Goal: Transaction & Acquisition: Purchase product/service

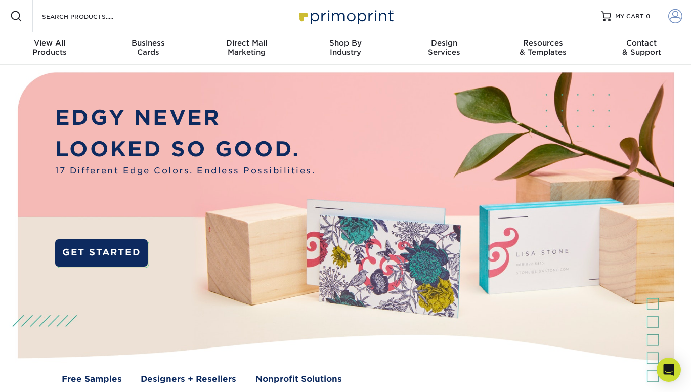
click at [674, 13] on span at bounding box center [675, 16] width 14 height 14
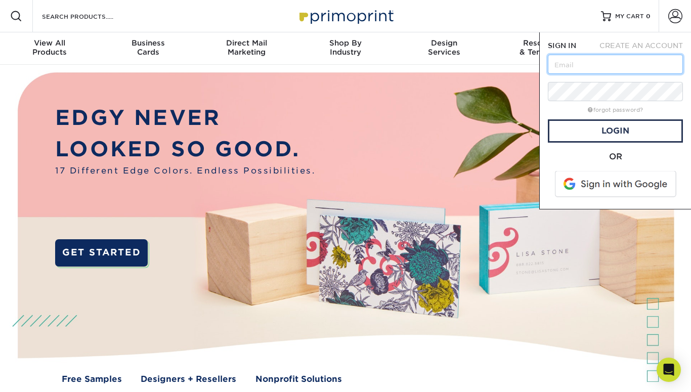
click at [609, 59] on input "text" at bounding box center [615, 64] width 135 height 19
type input "[EMAIL_ADDRESS][DOMAIN_NAME]"
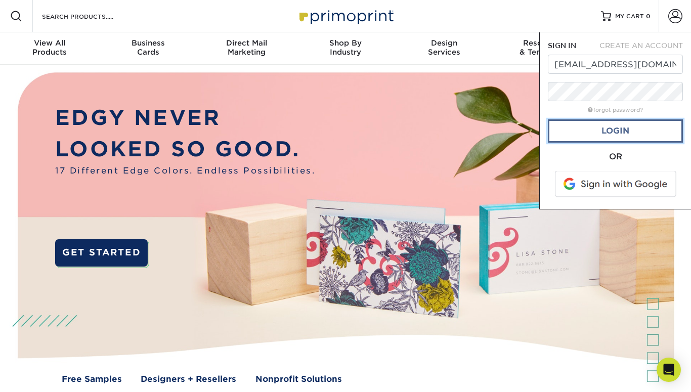
click at [642, 134] on link "Login" at bounding box center [615, 130] width 135 height 23
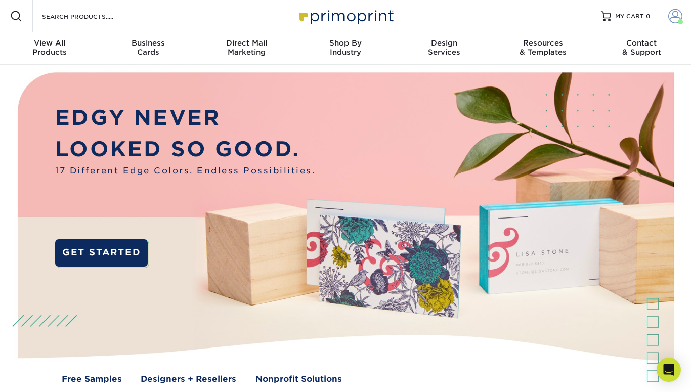
click at [674, 18] on span at bounding box center [675, 16] width 14 height 14
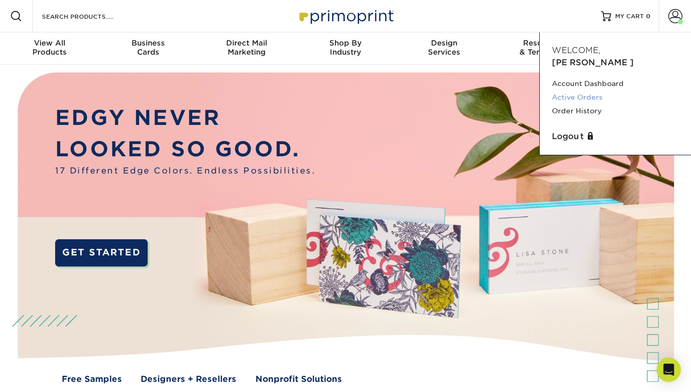
click at [578, 91] on link "Active Orders" at bounding box center [615, 98] width 127 height 14
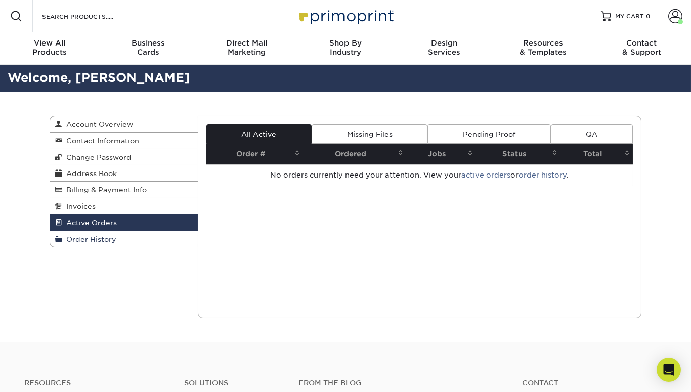
click at [104, 238] on span "Order History" at bounding box center [89, 239] width 54 height 8
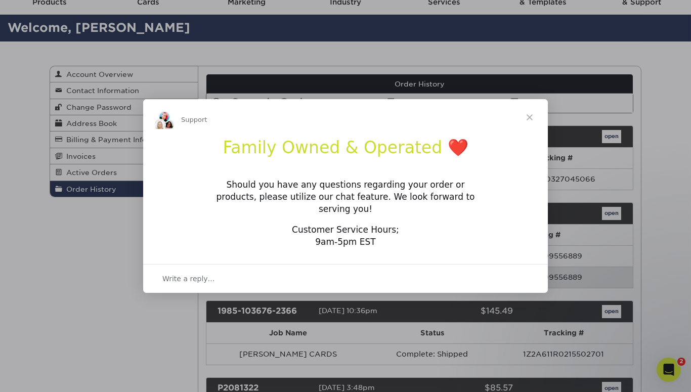
click at [531, 120] on span "Close" at bounding box center [529, 117] width 36 height 36
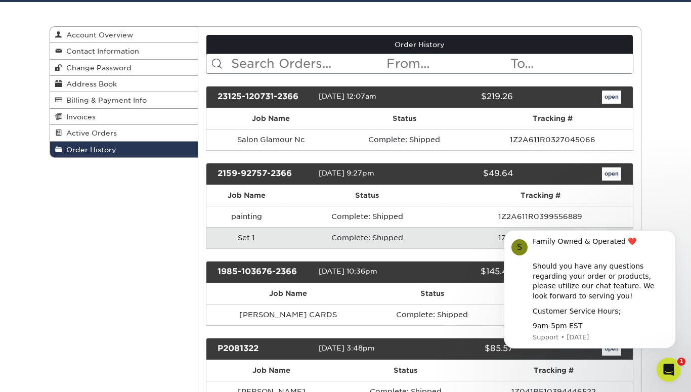
scroll to position [101, 0]
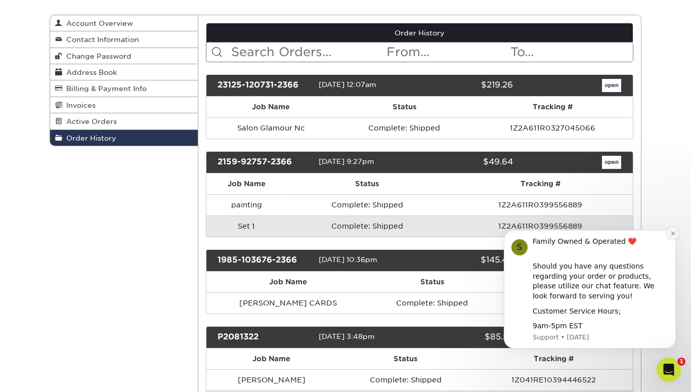
click at [672, 235] on icon "Dismiss notification" at bounding box center [672, 233] width 6 height 6
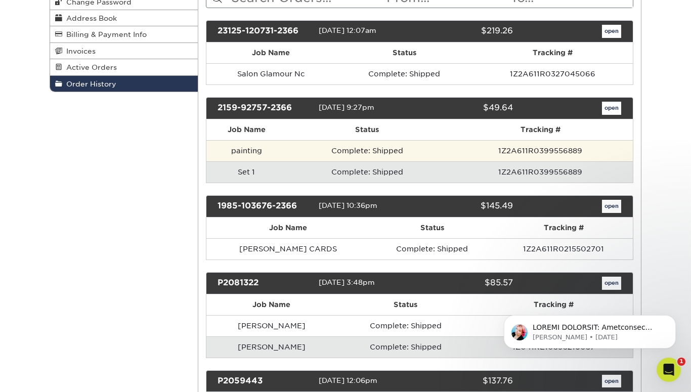
scroll to position [202, 0]
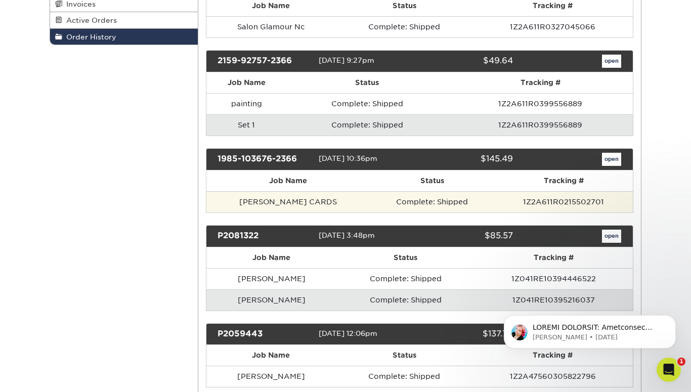
click at [370, 197] on td "Complete: Shipped" at bounding box center [432, 201] width 124 height 21
click at [401, 198] on td "Complete: Shipped" at bounding box center [432, 201] width 124 height 21
click at [305, 197] on td "ELIO CARDS" at bounding box center [288, 201] width 164 height 21
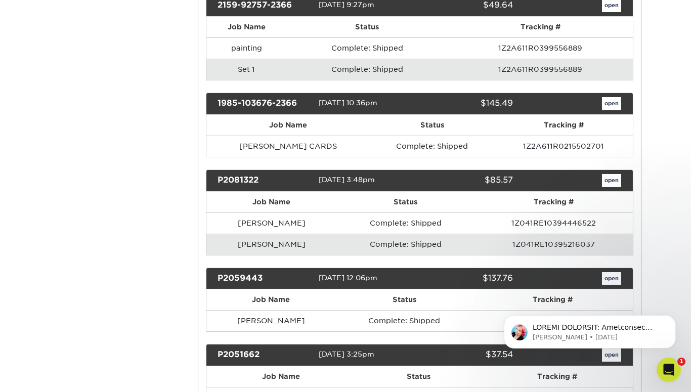
scroll to position [252, 0]
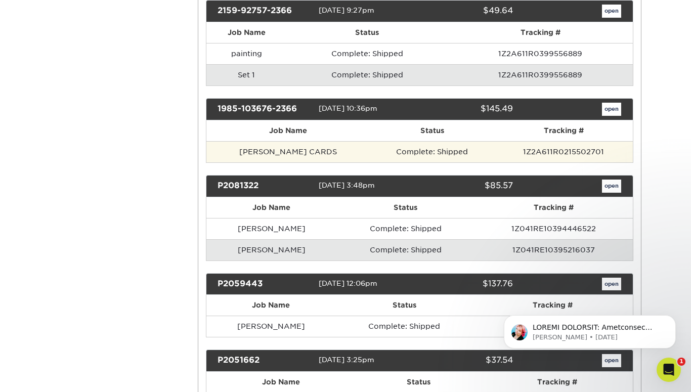
click at [308, 145] on td "ELIO CARDS" at bounding box center [288, 151] width 164 height 21
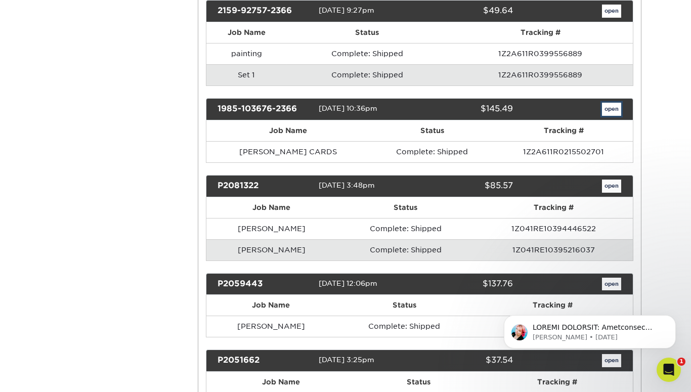
click at [611, 103] on link "open" at bounding box center [611, 109] width 19 height 13
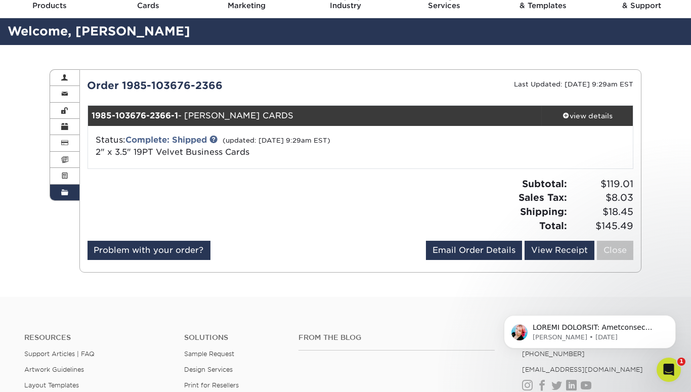
scroll to position [51, 0]
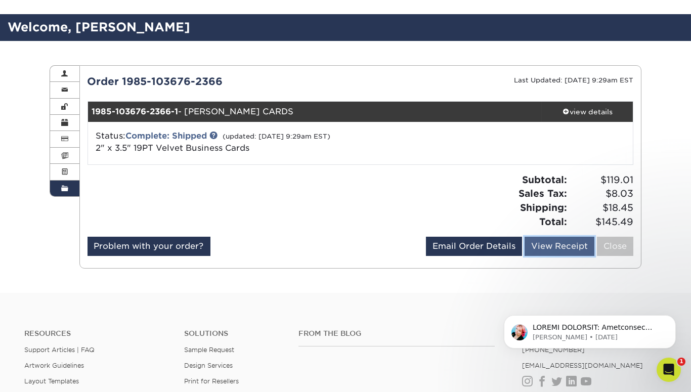
click at [563, 248] on link "View Receipt" at bounding box center [559, 246] width 70 height 19
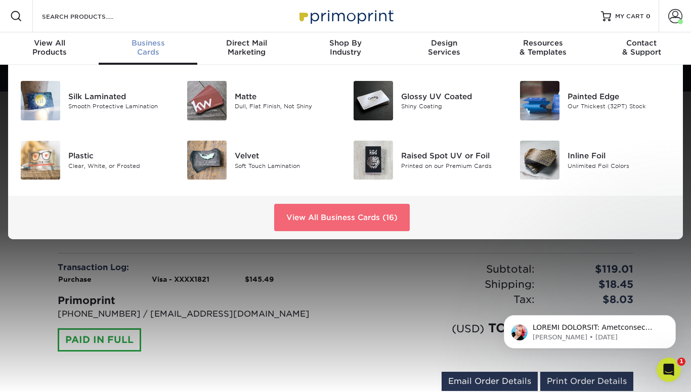
click at [312, 213] on link "View All Business Cards (16)" at bounding box center [342, 217] width 136 height 27
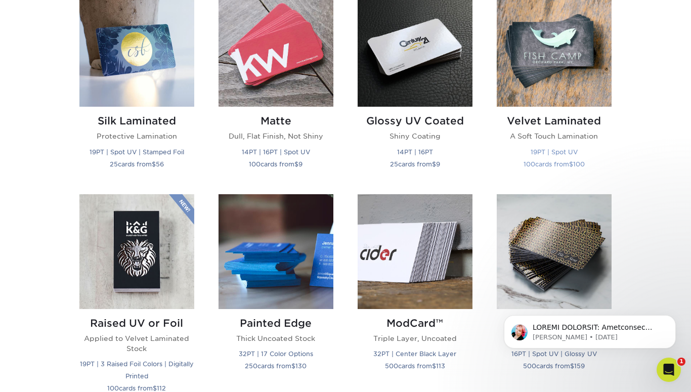
scroll to position [506, 0]
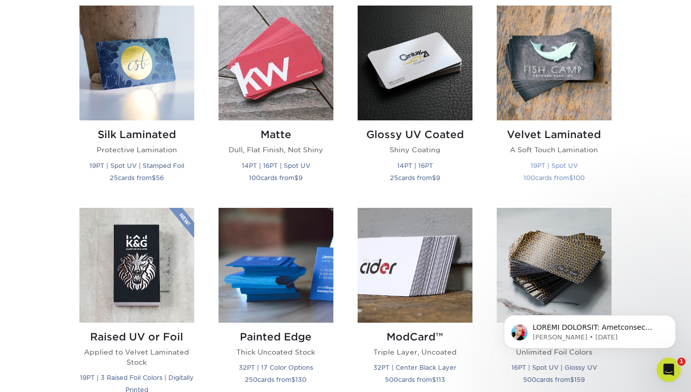
click at [557, 93] on img at bounding box center [554, 63] width 115 height 115
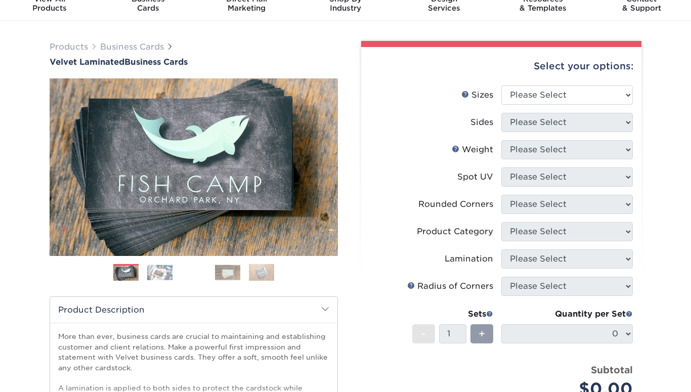
scroll to position [50, 0]
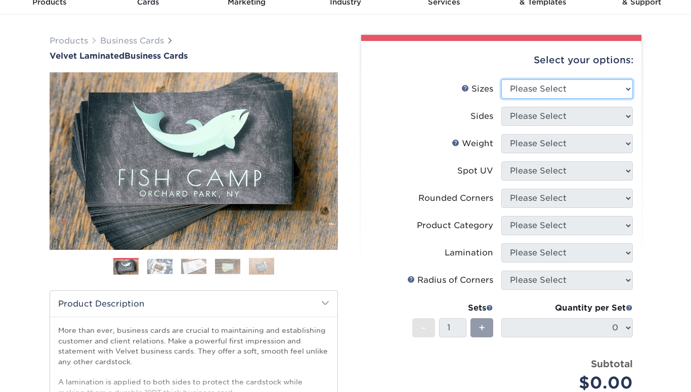
click at [619, 85] on select "Please Select 1.5" x 3.5" - Mini 1.75" x 3.5" - Mini 2" x 2" - Square 2" x 3" -…" at bounding box center [566, 88] width 131 height 19
select select "2.00x3.50"
click at [501, 79] on select "Please Select 1.5" x 3.5" - Mini 1.75" x 3.5" - Mini 2" x 2" - Square 2" x 3" -…" at bounding box center [566, 88] width 131 height 19
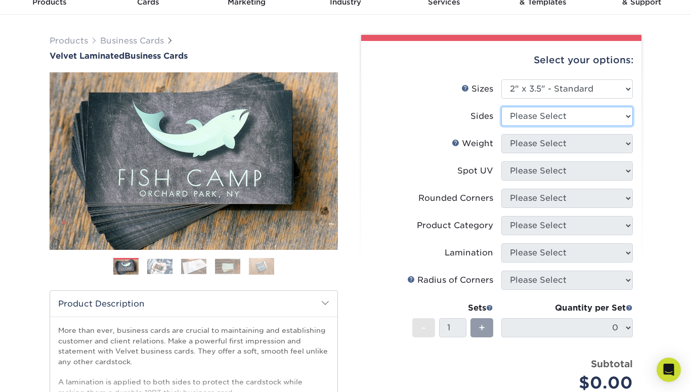
click at [600, 110] on select "Please Select Print Both Sides Print Front Only" at bounding box center [566, 116] width 131 height 19
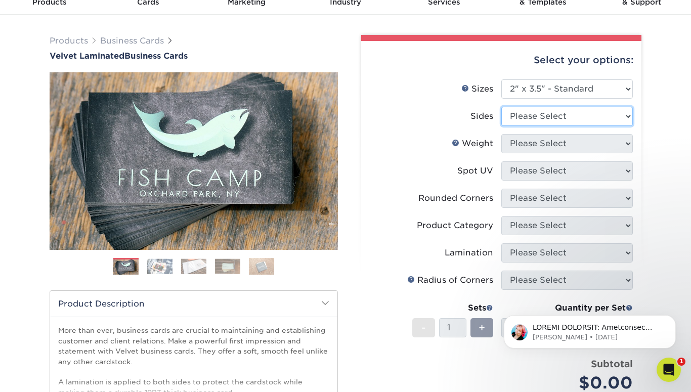
scroll to position [0, 0]
select select "13abbda7-1d64-4f25-8bb2-c179b224825d"
click at [501, 107] on select "Please Select Print Both Sides Print Front Only" at bounding box center [566, 116] width 131 height 19
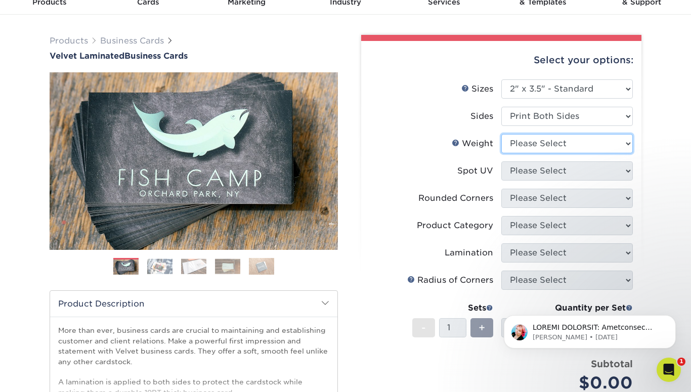
click at [587, 142] on select "Please Select 16PT" at bounding box center [566, 143] width 131 height 19
select select "16PT"
click at [501, 134] on select "Please Select 16PT" at bounding box center [566, 143] width 131 height 19
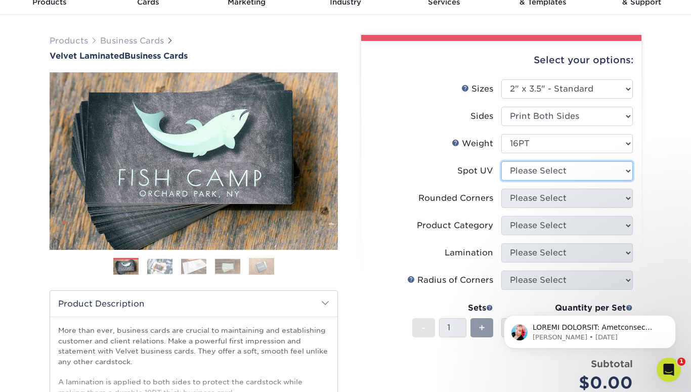
click at [580, 169] on select "Please Select No Spot UV Front and Back (Both Sides) Front Only Back Only" at bounding box center [566, 170] width 131 height 19
drag, startPoint x: 419, startPoint y: 140, endPoint x: 424, endPoint y: 141, distance: 5.3
click at [419, 140] on label "Weight Help Weight" at bounding box center [435, 143] width 131 height 19
click at [556, 174] on select "Please Select No Spot UV Front and Back (Both Sides) Front Only Back Only" at bounding box center [566, 170] width 131 height 19
select select "3"
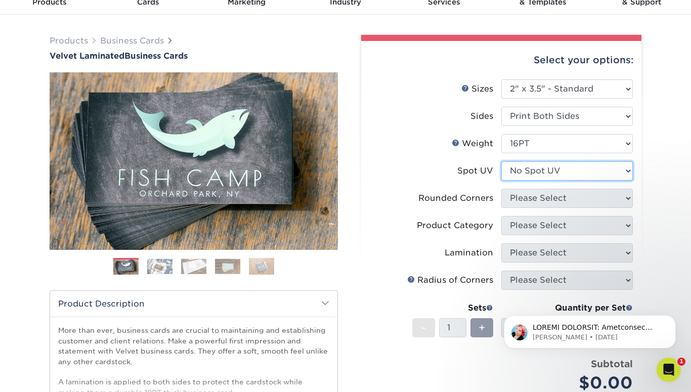
click at [501, 161] on select "Please Select No Spot UV Front and Back (Both Sides) Front Only Back Only" at bounding box center [566, 170] width 131 height 19
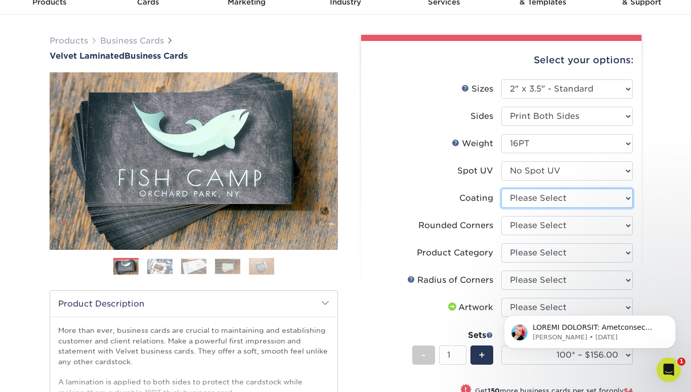
click at [580, 197] on select at bounding box center [566, 198] width 131 height 19
select select "3e7618de-abca-4bda-9f97-8b9129e913d8"
click at [501, 189] on select at bounding box center [566, 198] width 131 height 19
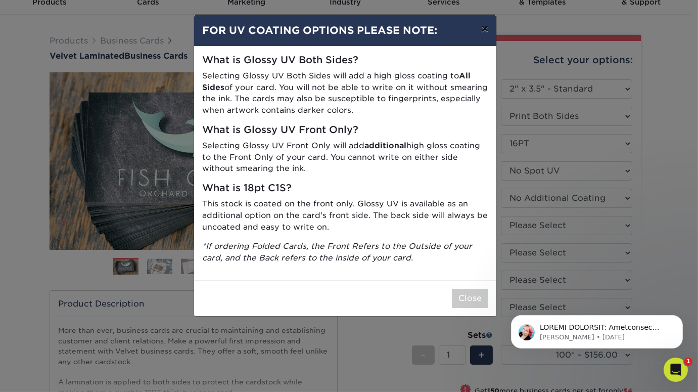
click at [487, 33] on button "×" at bounding box center [484, 29] width 23 height 28
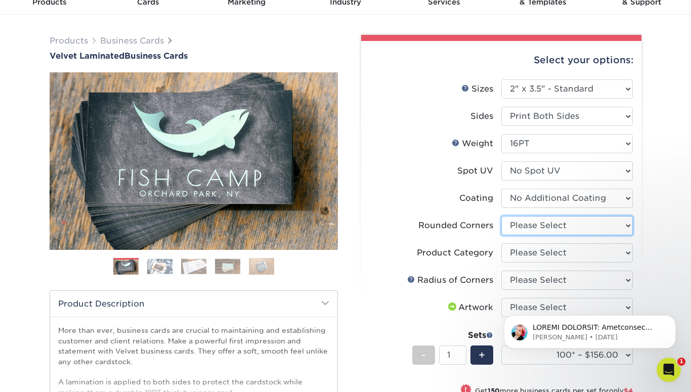
click at [572, 224] on select "Please Select Yes - Round 2 Corners Yes - Round 4 Corners No" at bounding box center [566, 225] width 131 height 19
select select "0"
click at [501, 216] on select "Please Select Yes - Round 2 Corners Yes - Round 4 Corners No" at bounding box center [566, 225] width 131 height 19
select select
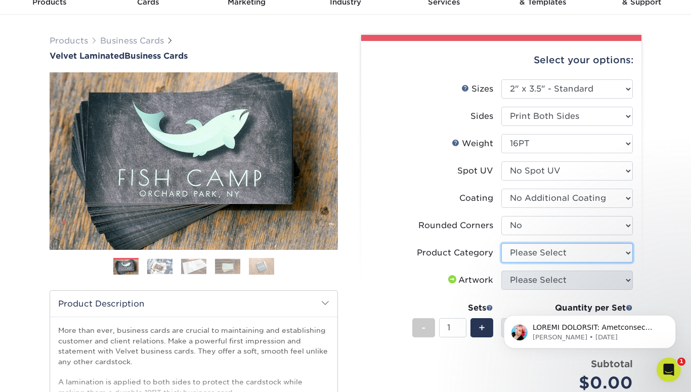
click at [548, 253] on select "Please Select Business Cards" at bounding box center [566, 252] width 131 height 19
click at [501, 243] on select "Please Select Business Cards" at bounding box center [566, 252] width 131 height 19
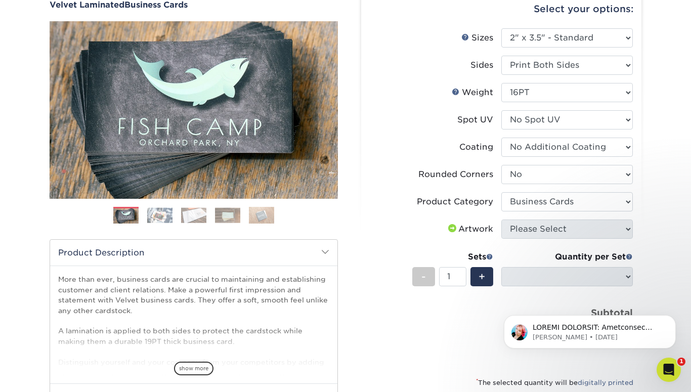
scroll to position [152, 0]
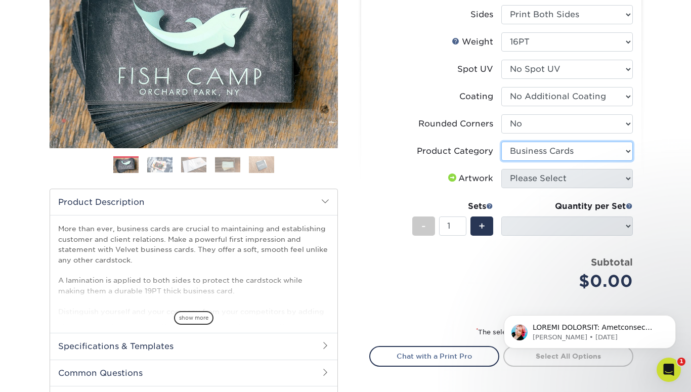
click at [621, 153] on select "Please Select Business Cards" at bounding box center [566, 151] width 131 height 19
click at [501, 142] on select "Please Select Business Cards" at bounding box center [566, 151] width 131 height 19
click at [634, 177] on div "Select your options: Sizes Help Sizes Please Select 1.5" x 3.5" - Mini 1.75" x …" at bounding box center [501, 187] width 280 height 496
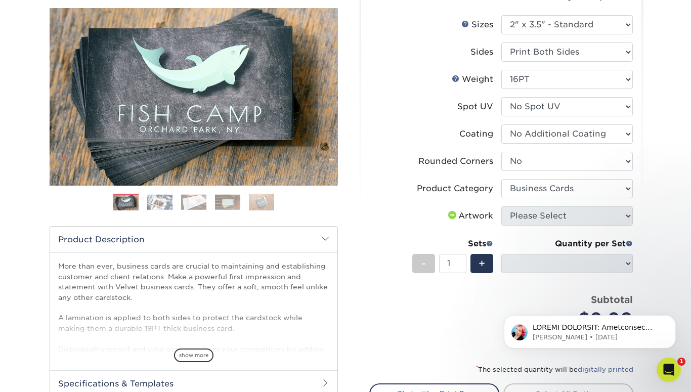
scroll to position [101, 0]
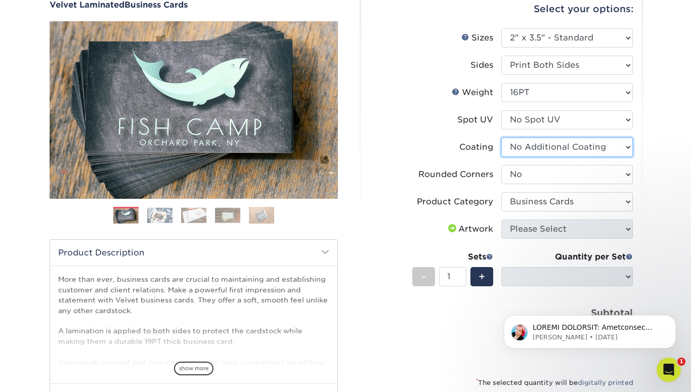
click at [623, 146] on select at bounding box center [566, 147] width 131 height 19
click at [501, 138] on select at bounding box center [566, 147] width 131 height 19
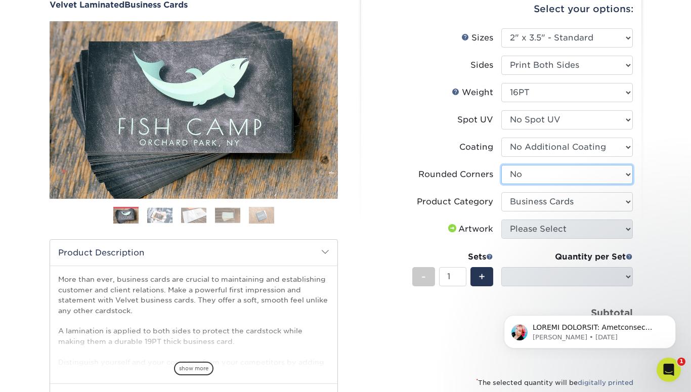
click at [587, 175] on select "Please Select Yes - Round 2 Corners Yes - Round 4 Corners No" at bounding box center [566, 174] width 131 height 19
click at [501, 165] on select "Please Select Yes - Round 2 Corners Yes - Round 4 Corners No" at bounding box center [566, 174] width 131 height 19
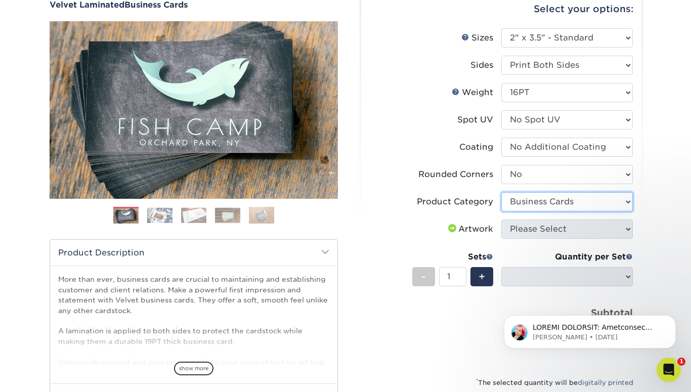
click at [576, 204] on select "Please Select Business Cards" at bounding box center [566, 201] width 131 height 19
click at [501, 192] on select "Please Select Business Cards" at bounding box center [566, 201] width 131 height 19
click at [589, 202] on select "Please Select Business Cards" at bounding box center [566, 201] width 131 height 19
select select "3b5148f1-0588-4f88-a218-97bcfdce65c1"
click at [501, 192] on select "Please Select Business Cards" at bounding box center [566, 201] width 131 height 19
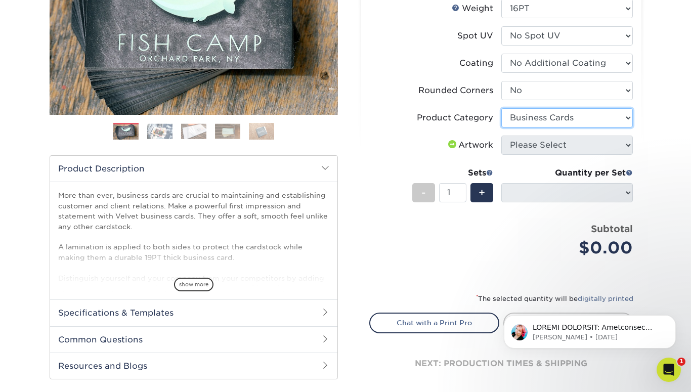
scroll to position [202, 0]
